Goal: Ask a question

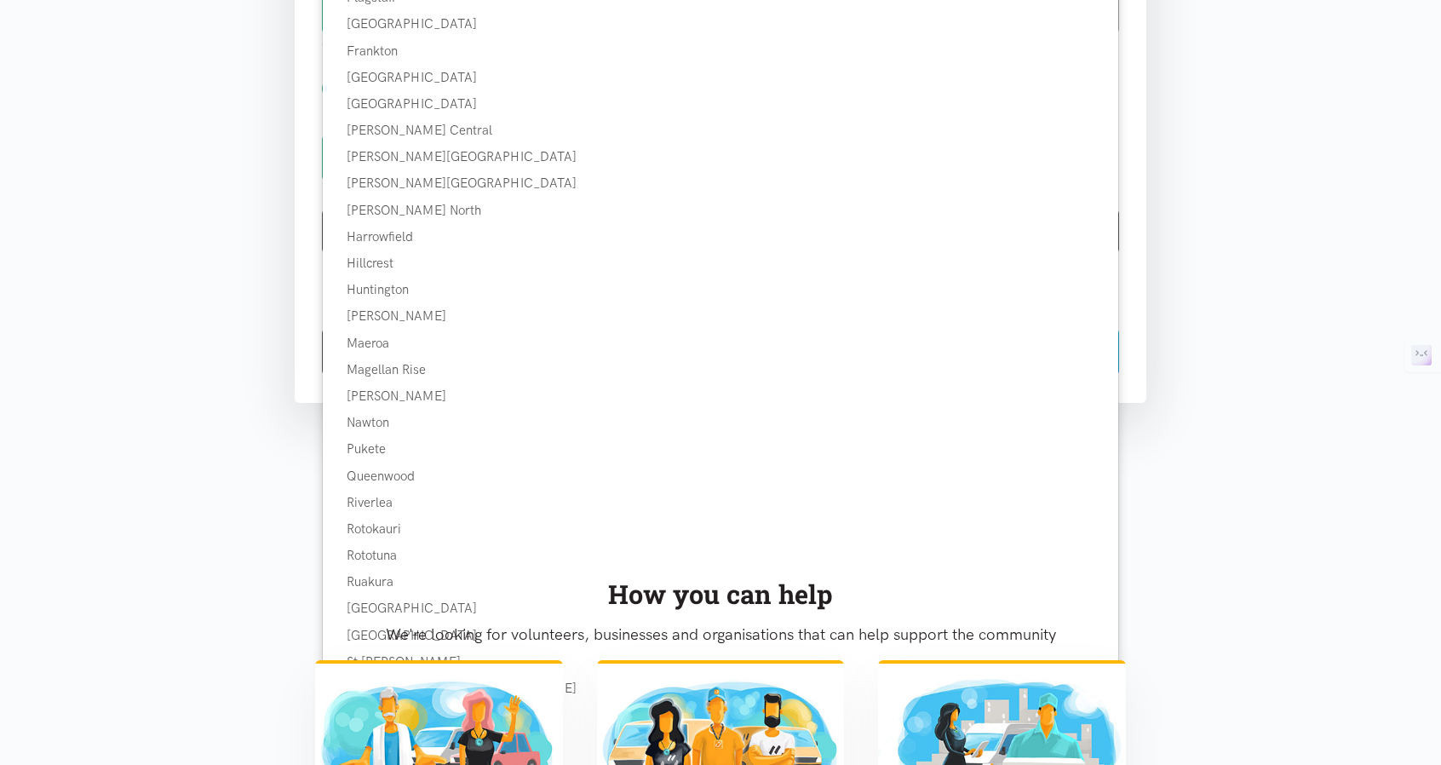
scroll to position [1022, 0]
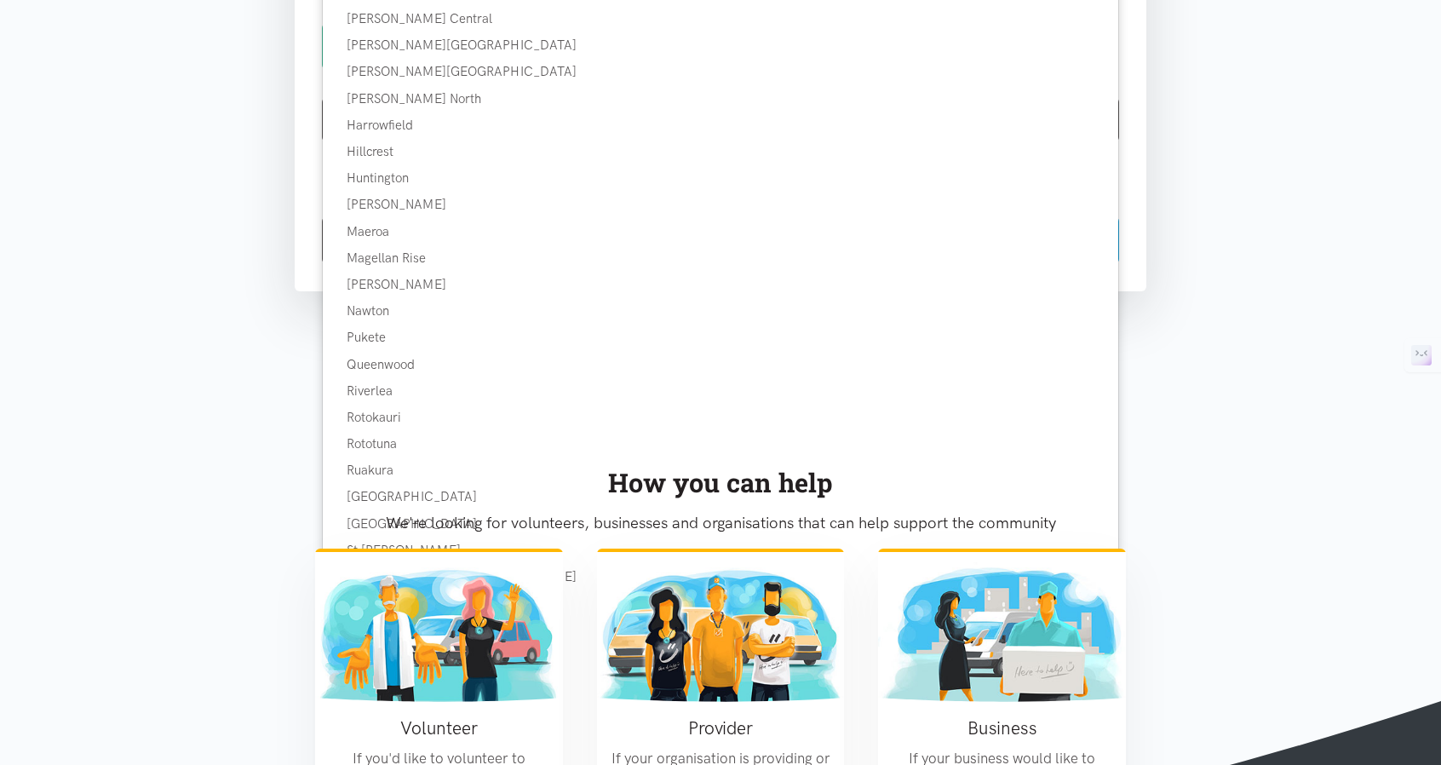
click at [328, 512] on p "We're looking for volunteers, businesses and organisations that can help suppor…" at bounding box center [720, 523] width 811 height 26
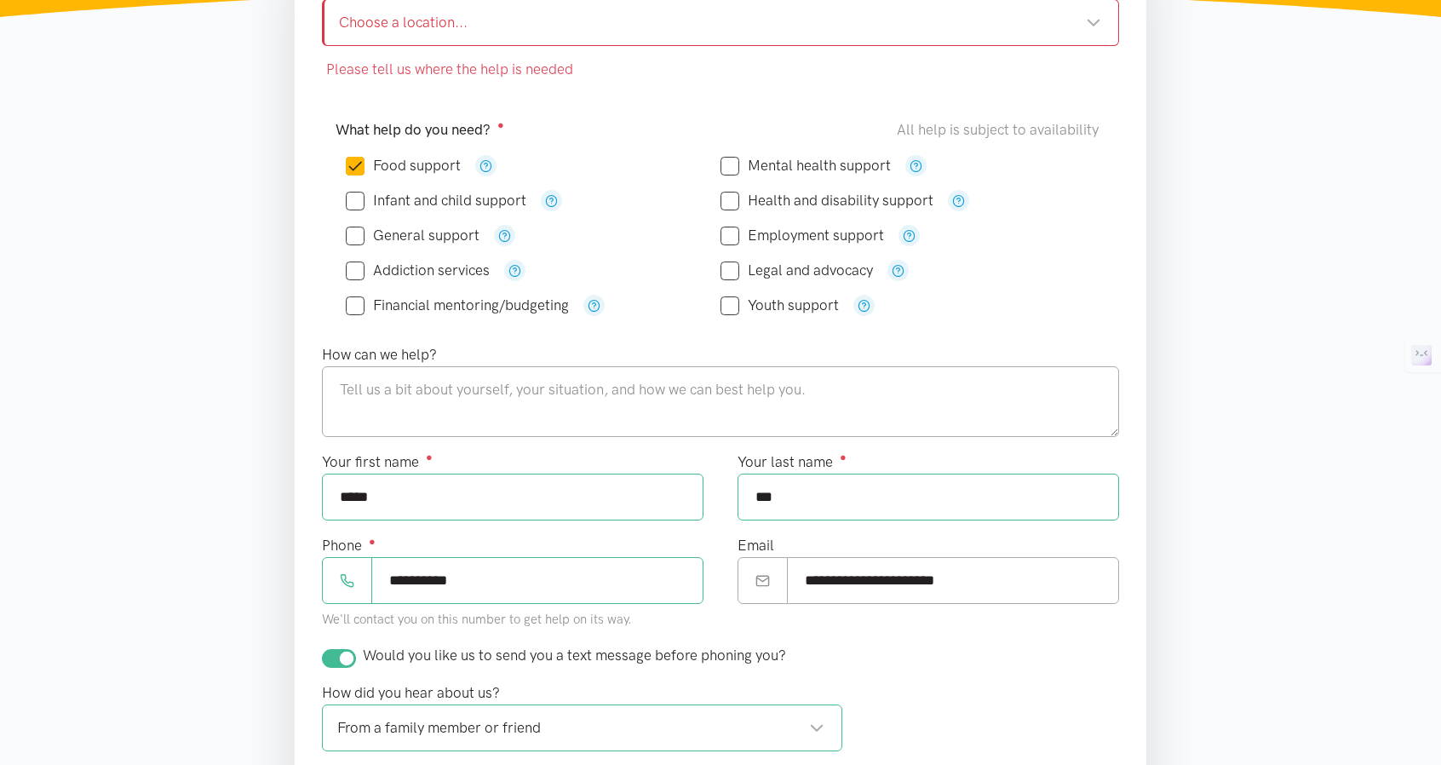
scroll to position [170, 0]
click at [1216, 377] on section "Please tell us where the help is needed Where is the help needed? Required ● Ch…" at bounding box center [720, 515] width 1441 height 1133
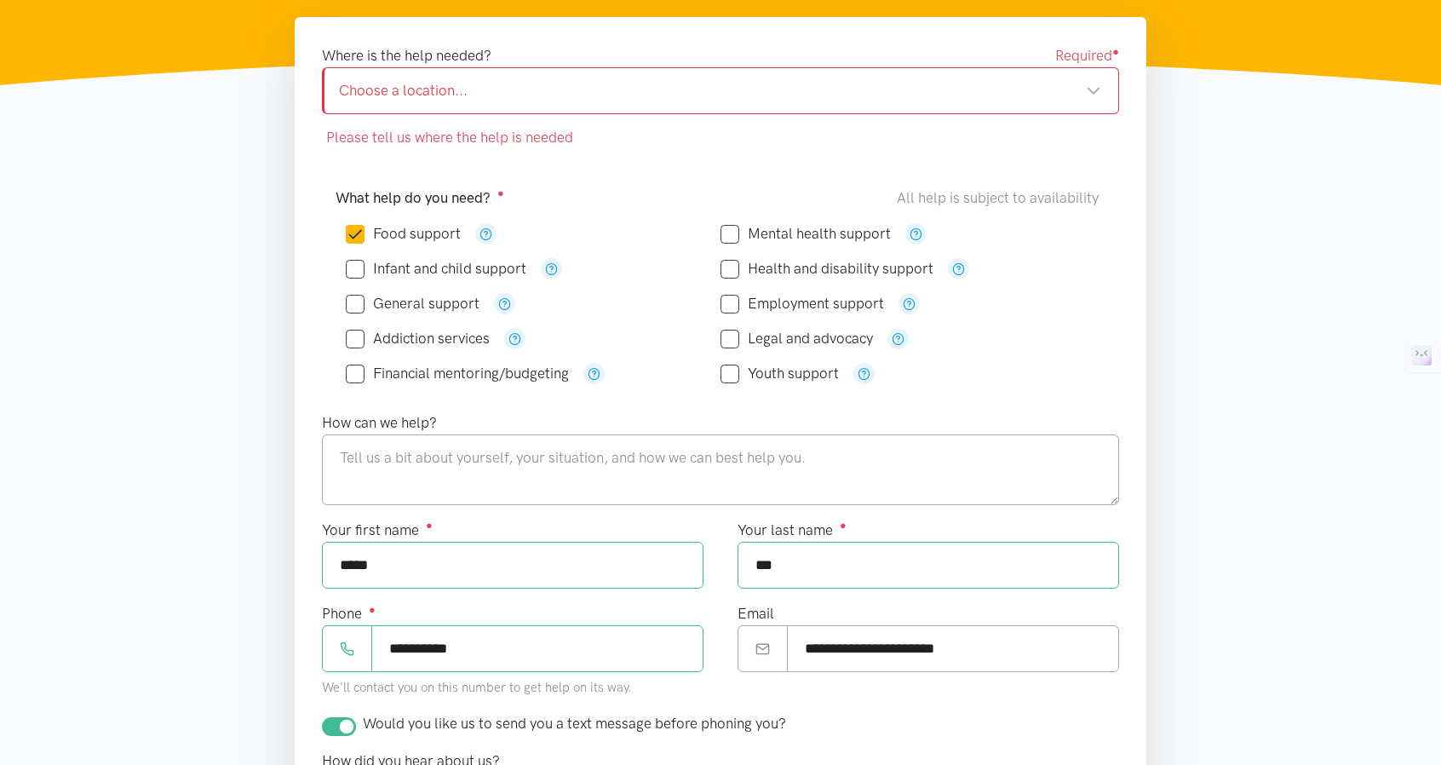
scroll to position [426, 0]
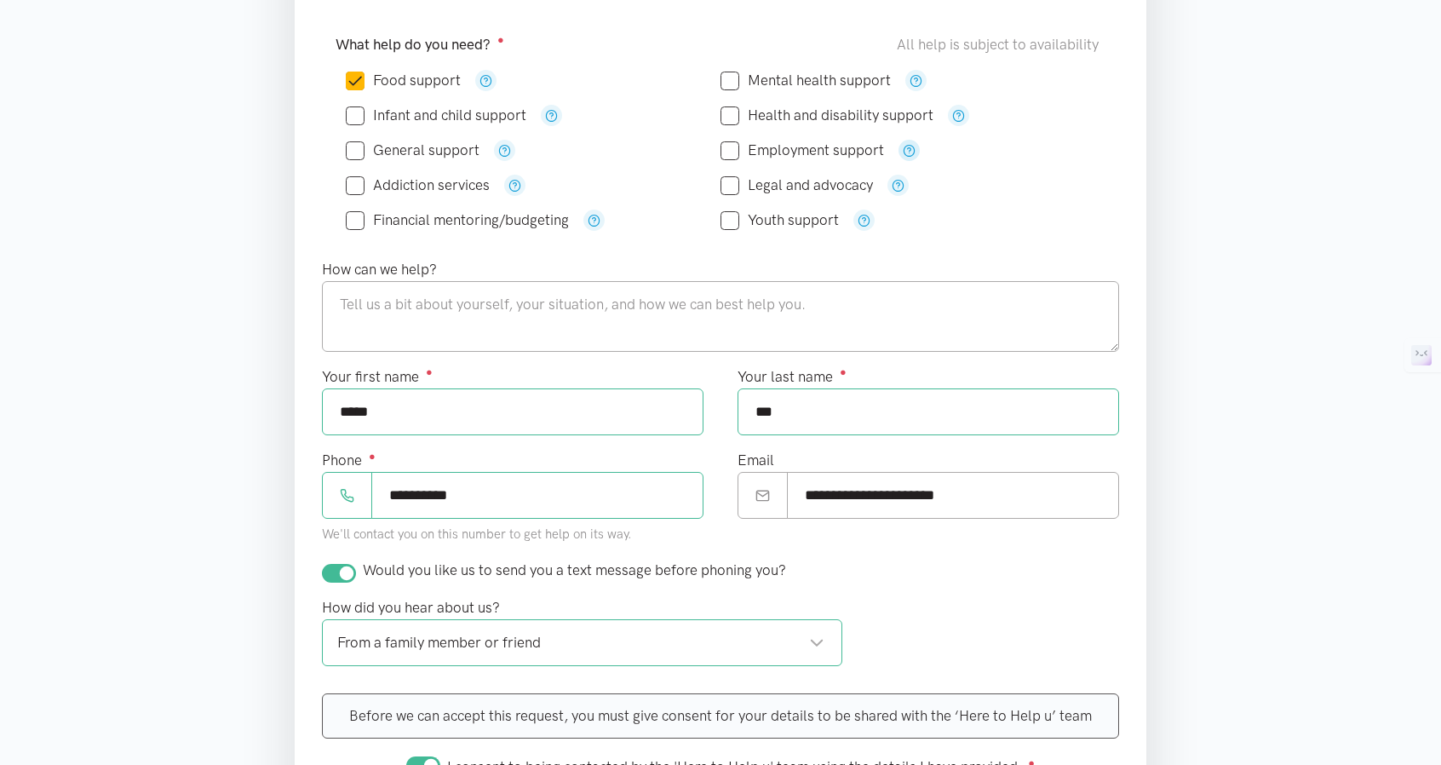
click at [910, 146] on icon "button" at bounding box center [909, 150] width 13 height 13
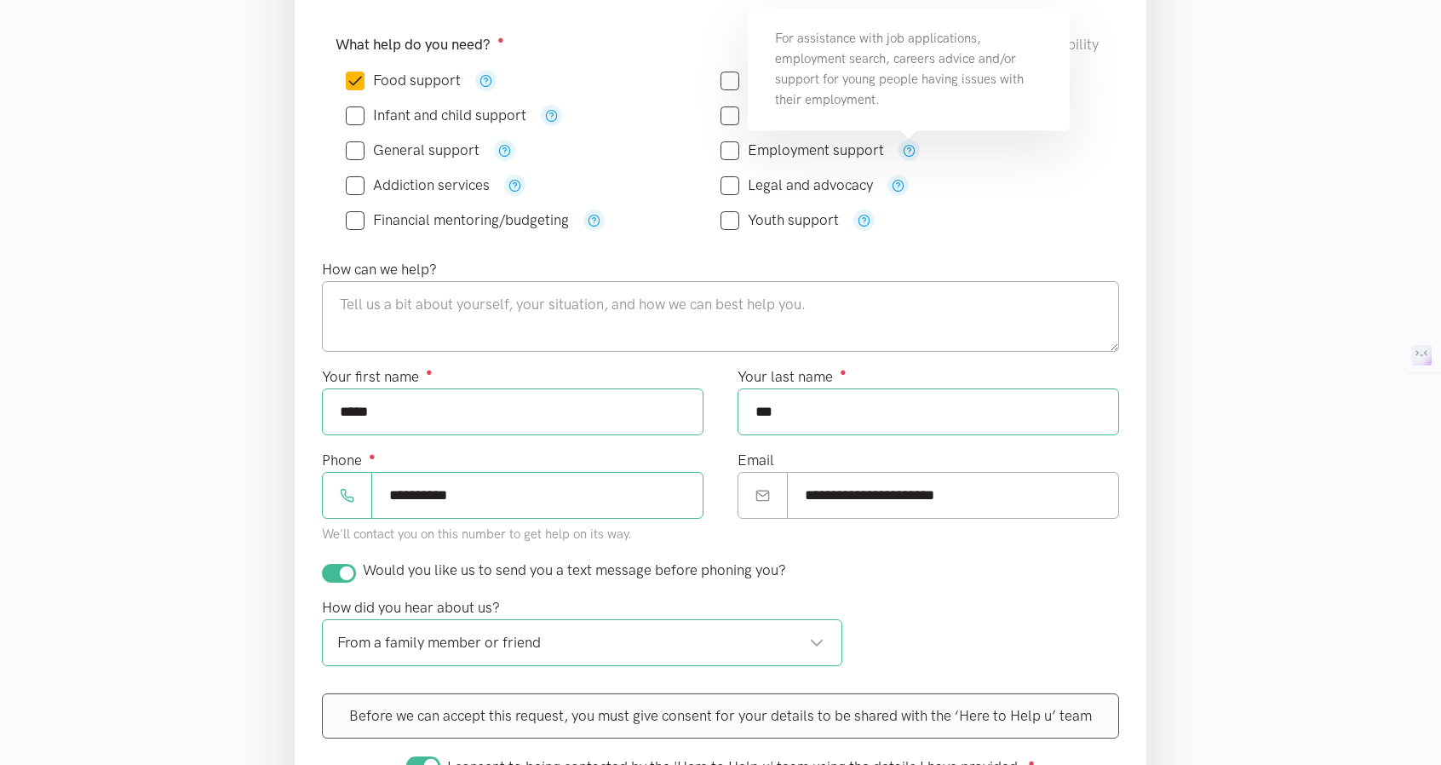
click at [1158, 256] on div "Please tell us where the help is needed Where is the help needed? Required ● Ch…" at bounding box center [721, 376] width 886 height 1024
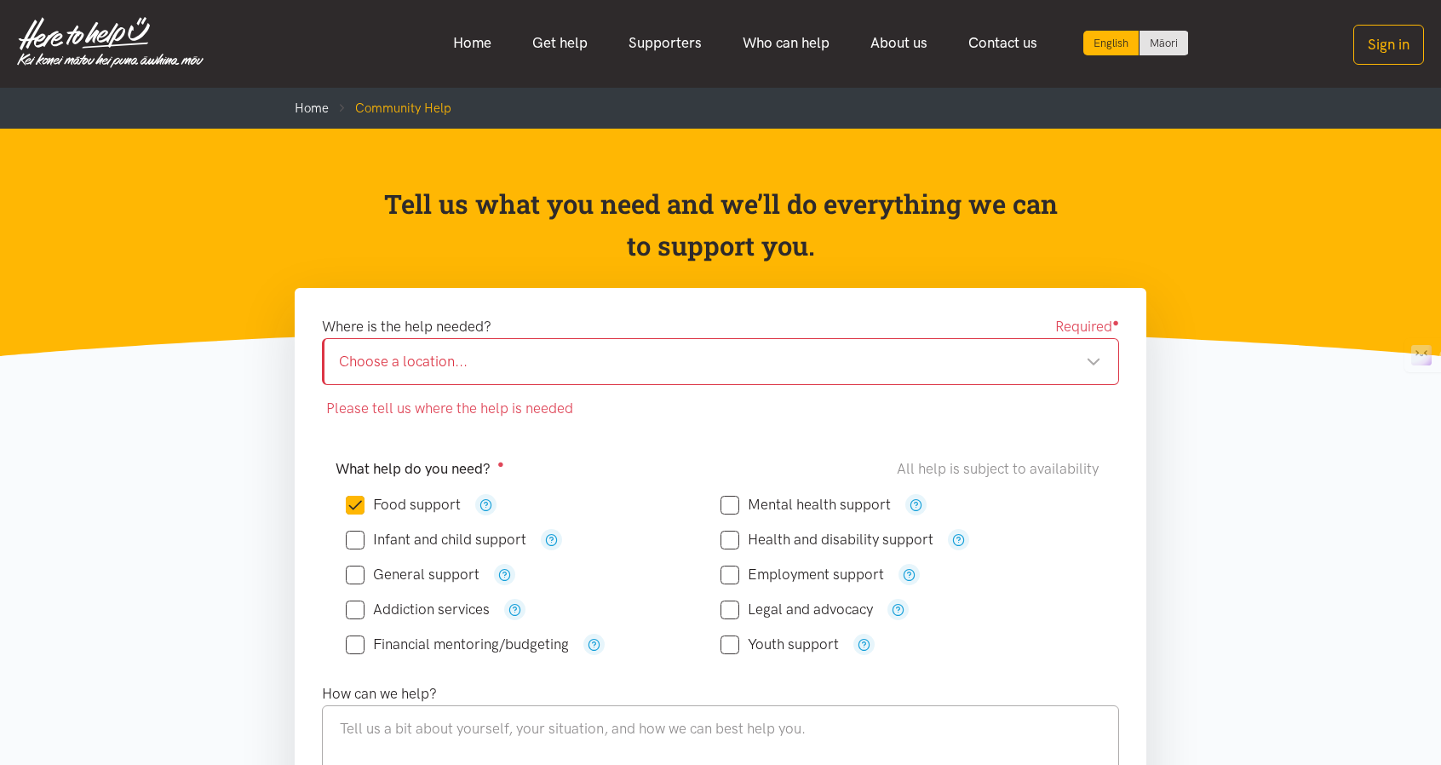
scroll to position [0, 0]
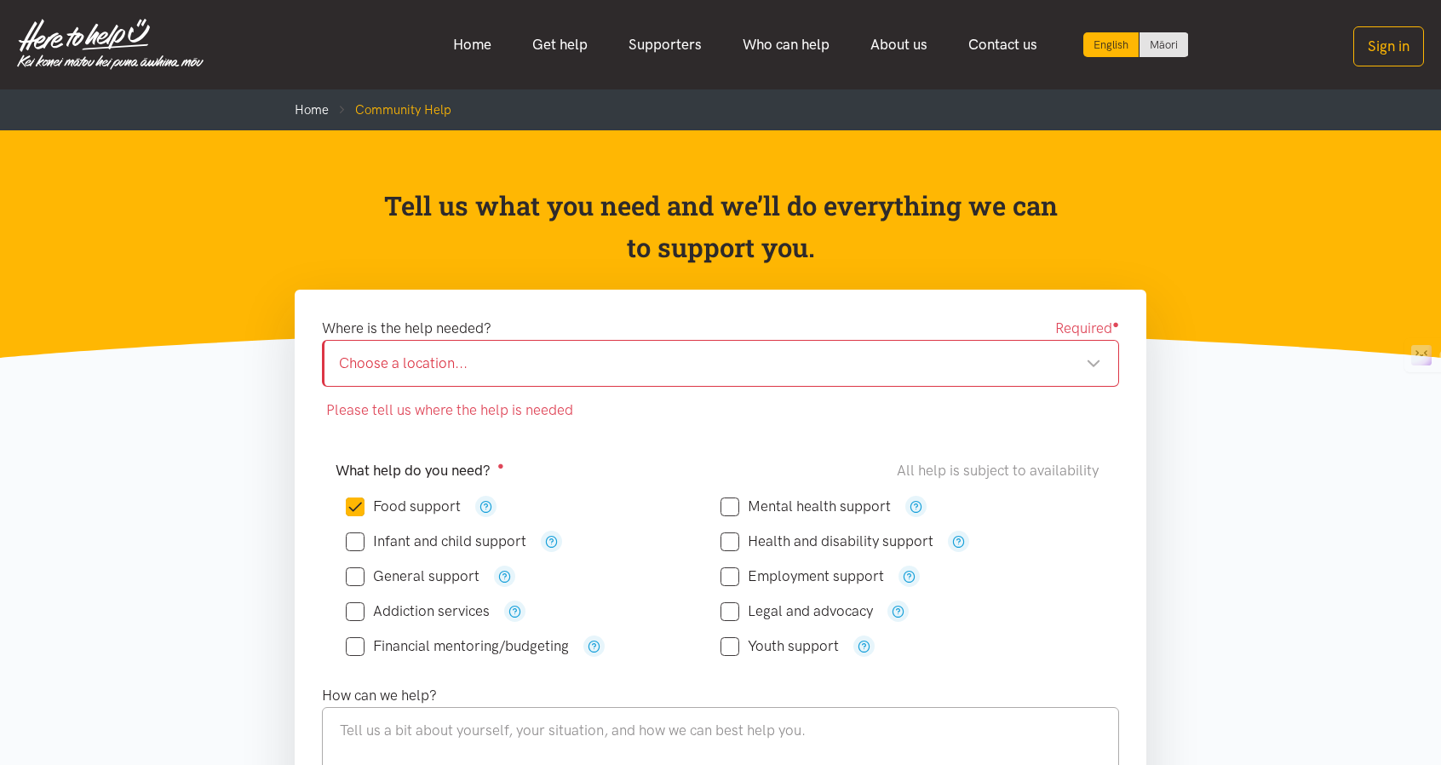
click at [497, 358] on div "Choose a location..." at bounding box center [720, 363] width 762 height 23
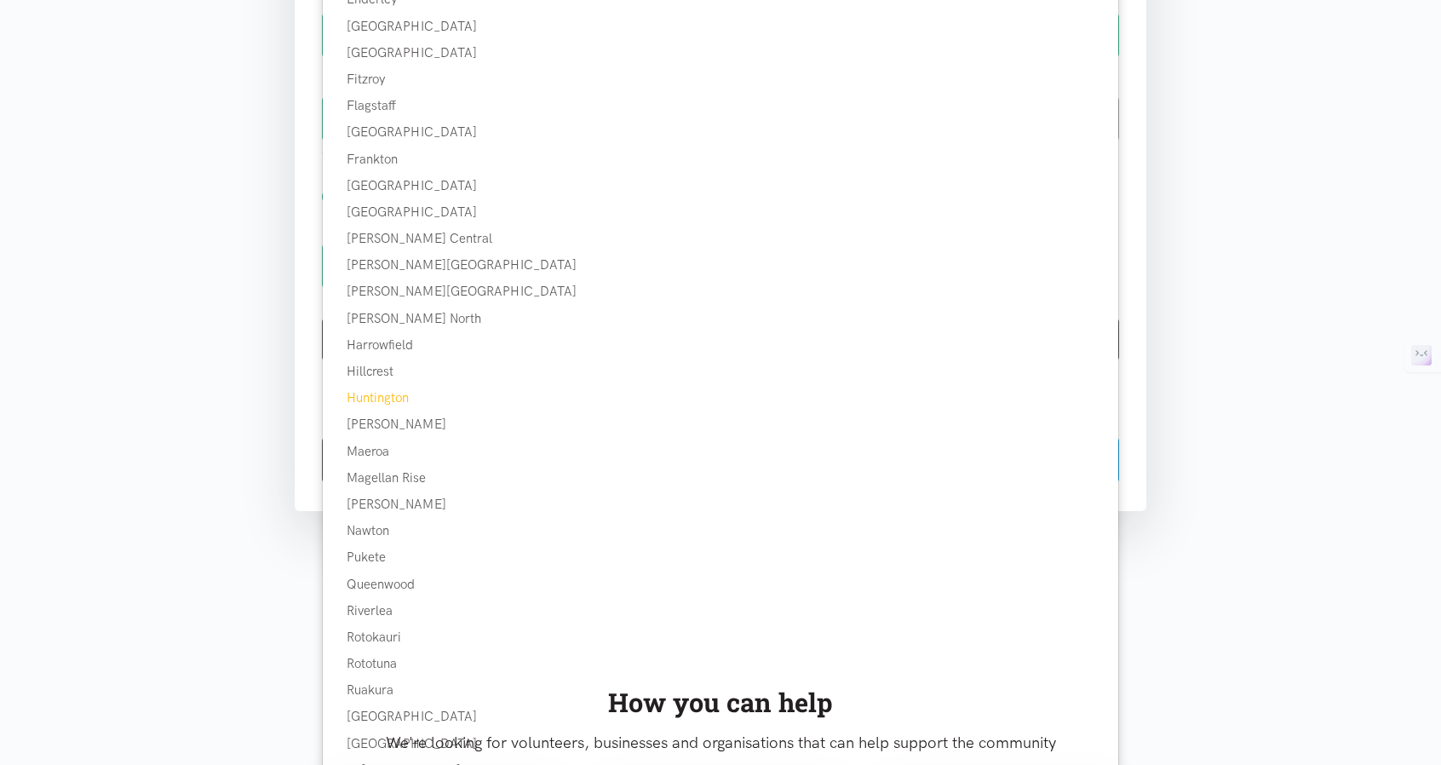
scroll to position [852, 0]
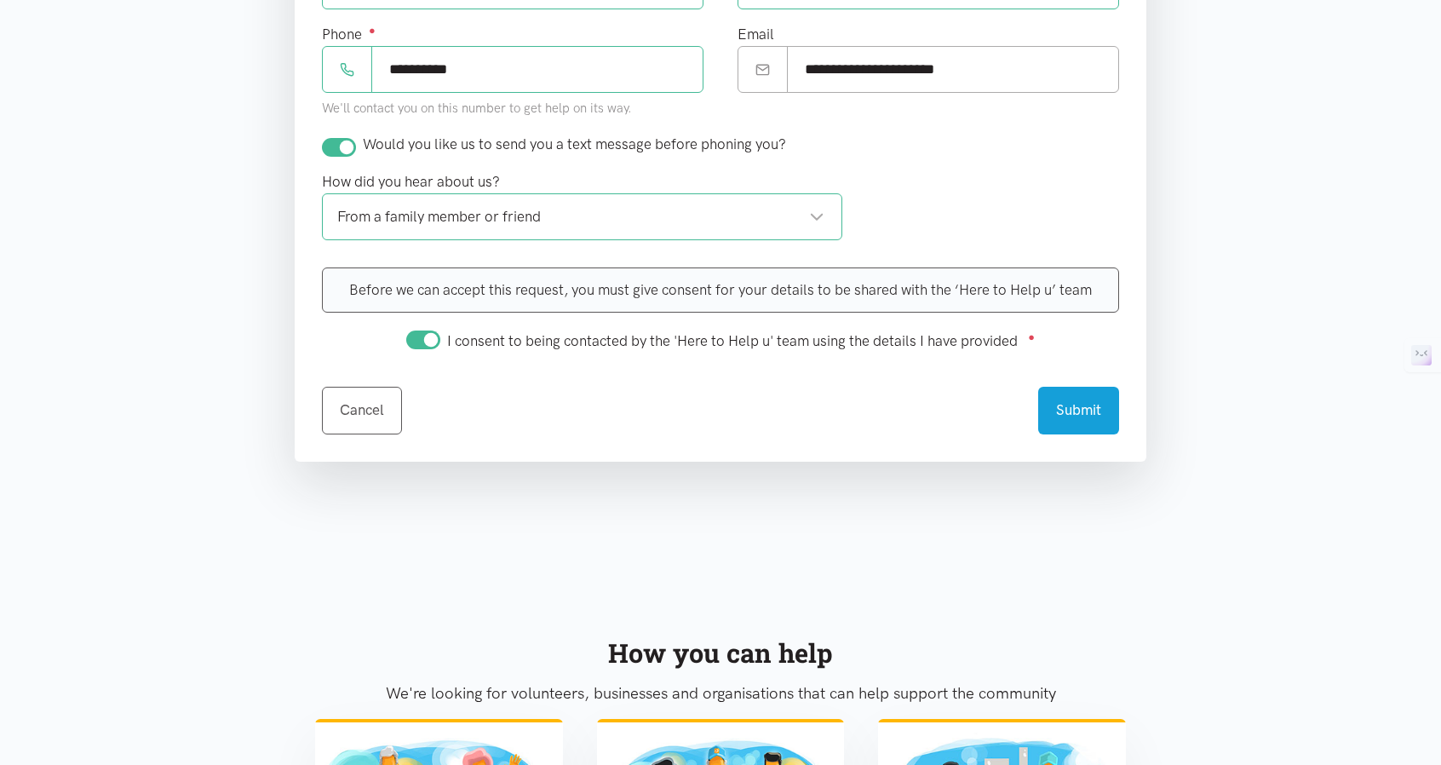
click at [348, 691] on p "We're looking for volunteers, businesses and organisations that can help suppor…" at bounding box center [720, 694] width 811 height 26
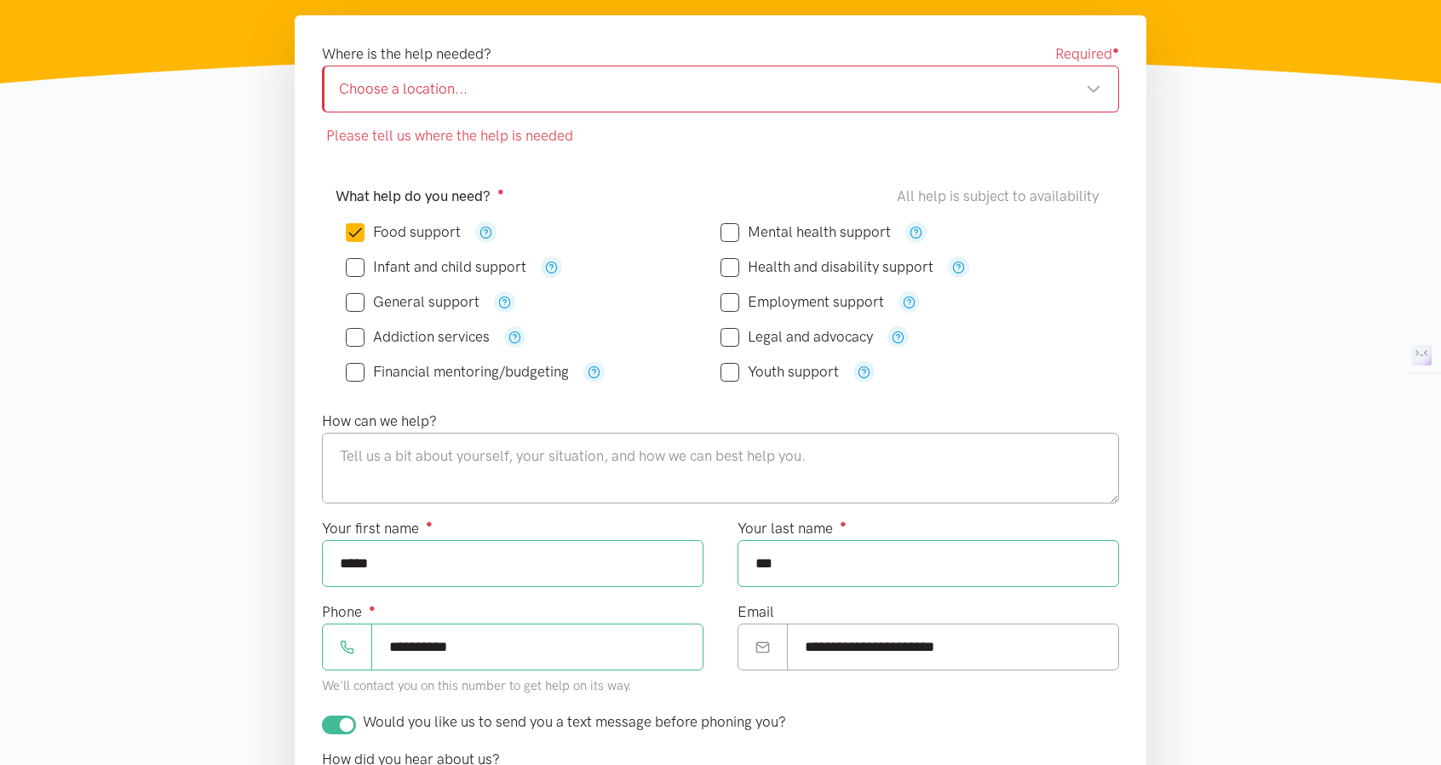
scroll to position [170, 0]
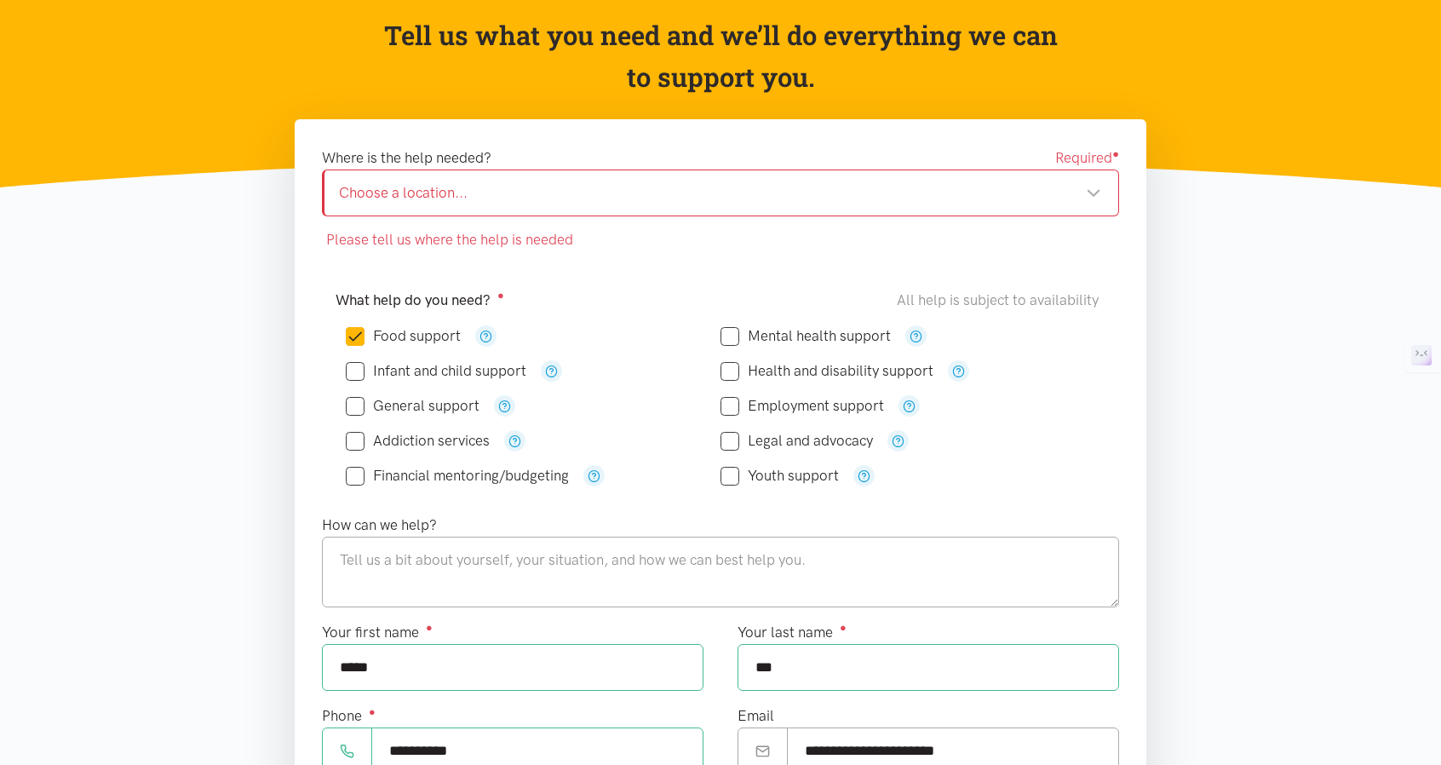
click at [864, 192] on div "Choose a location..." at bounding box center [720, 192] width 762 height 23
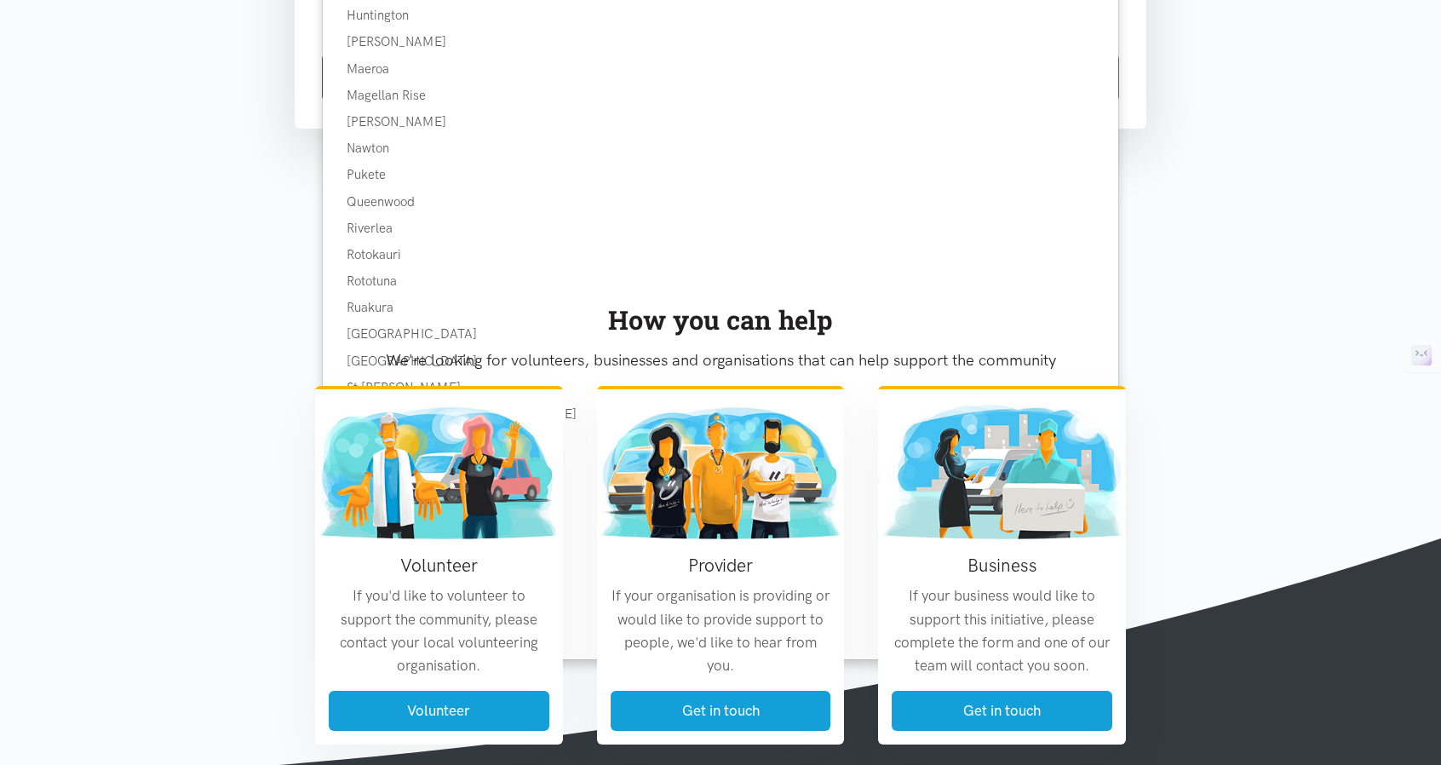
scroll to position [1278, 0]
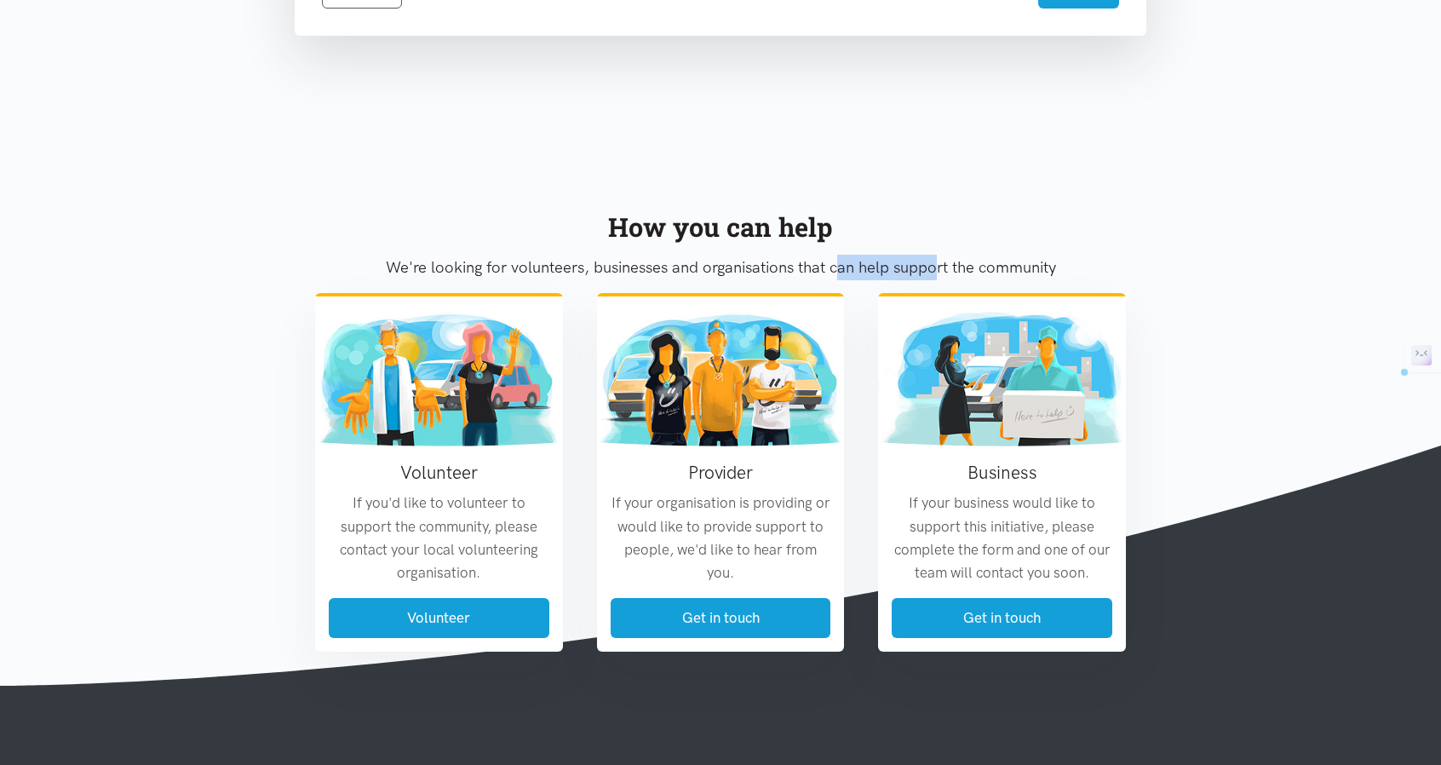
drag, startPoint x: 835, startPoint y: 264, endPoint x: 937, endPoint y: 263, distance: 102.2
click at [937, 263] on p "We're looking for volunteers, businesses and organisations that can help suppor…" at bounding box center [720, 268] width 811 height 26
drag, startPoint x: 1104, startPoint y: 263, endPoint x: 1111, endPoint y: 240, distance: 24.0
click at [1108, 255] on p "We're looking for volunteers, businesses and organisations that can help suppor…" at bounding box center [720, 268] width 811 height 26
